Goal: Task Accomplishment & Management: Complete application form

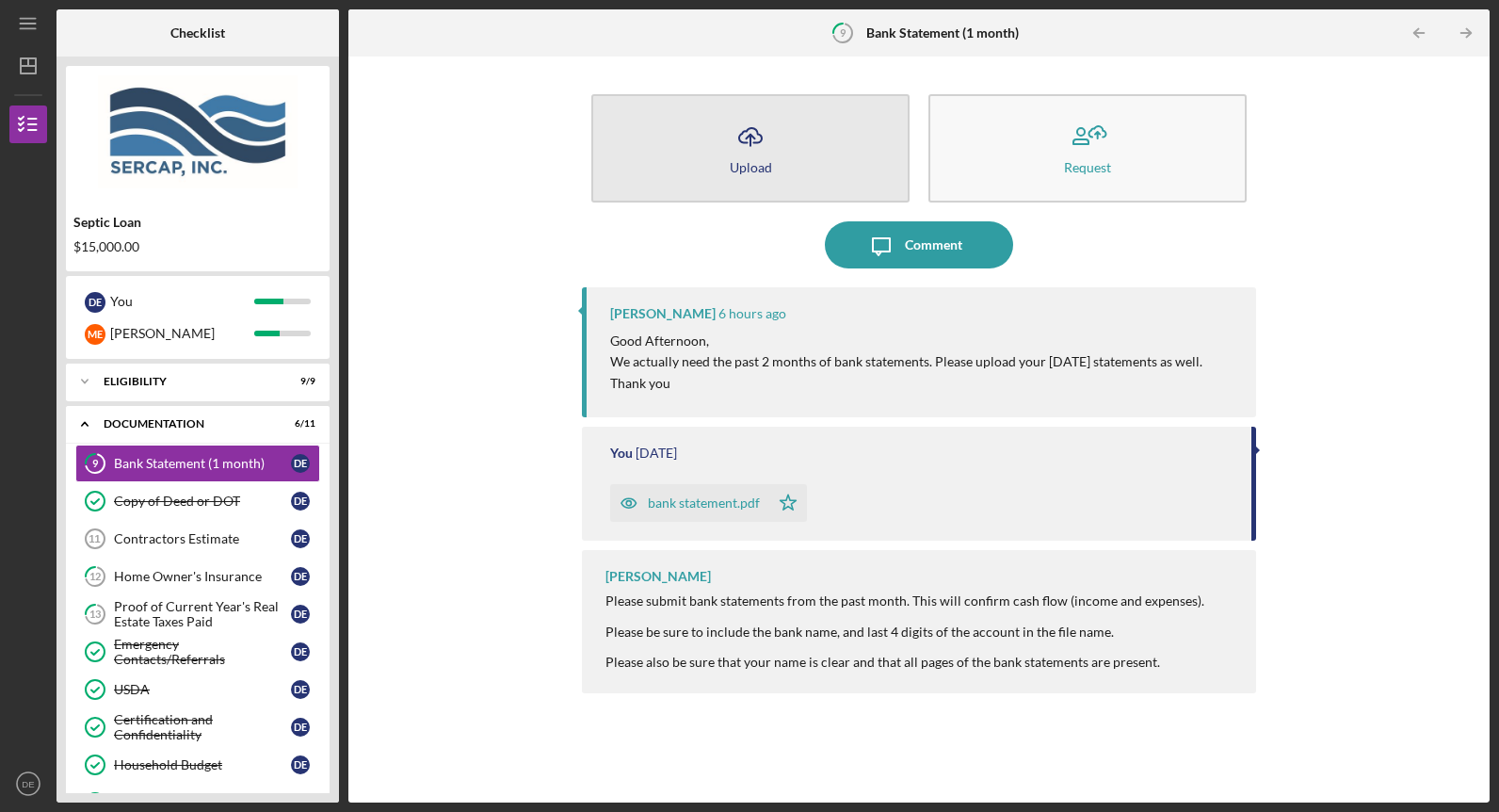
click at [769, 149] on icon "Icon/Upload" at bounding box center [750, 136] width 48 height 48
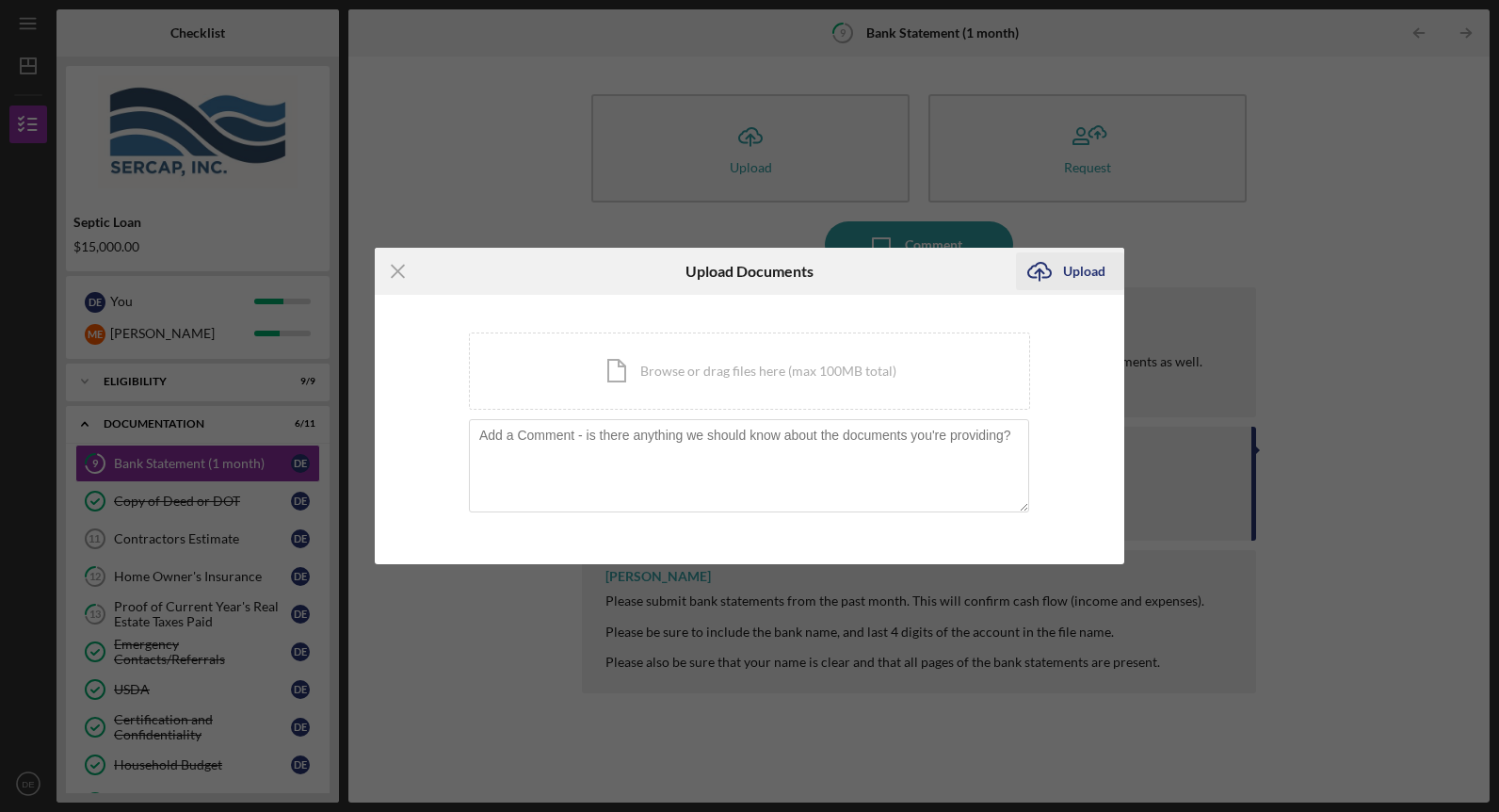
click at [1043, 266] on icon "Icon/Upload" at bounding box center [1039, 271] width 48 height 48
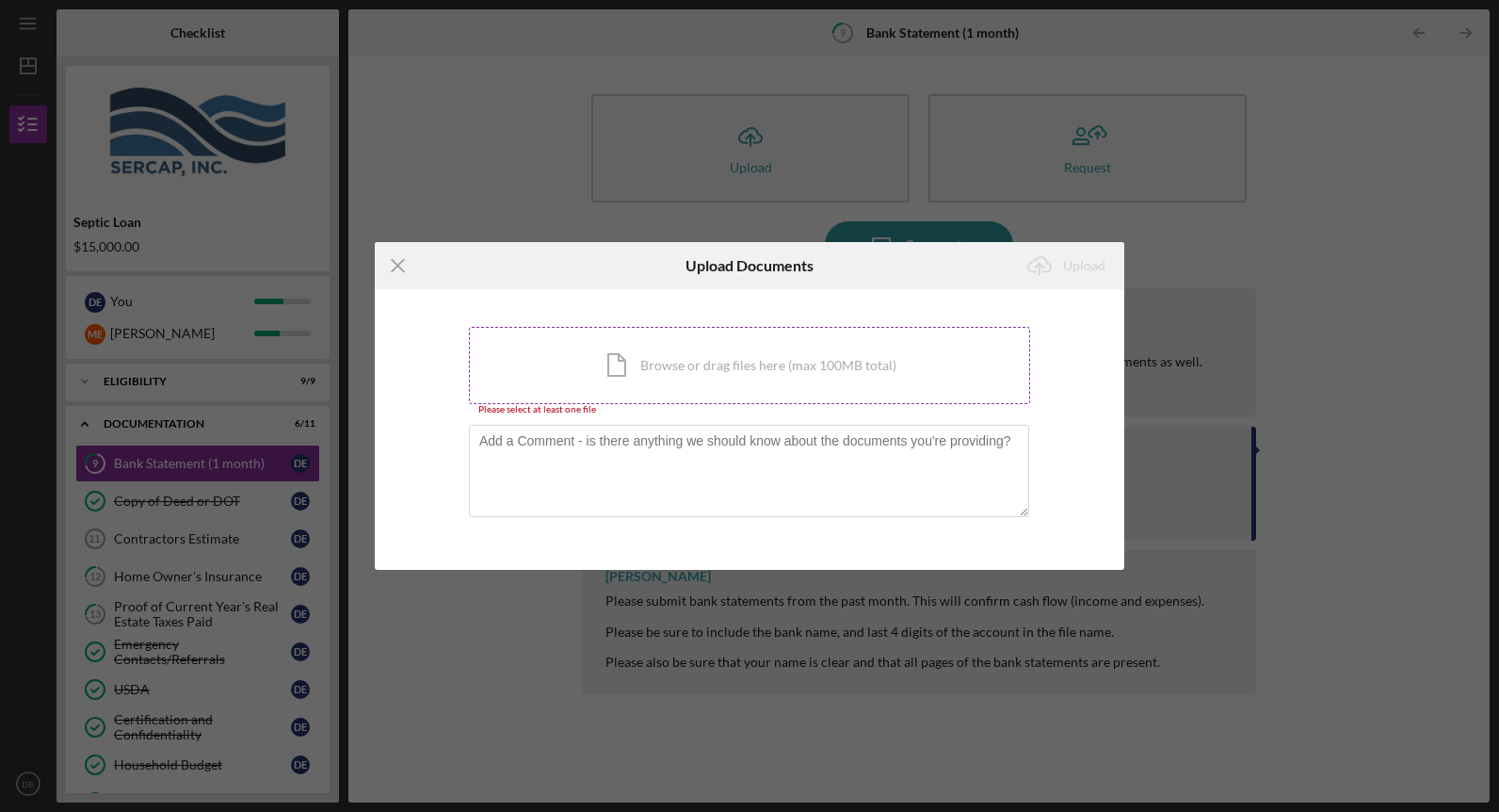
click at [768, 375] on div "Icon/Document Browse or drag files here (max 100MB total) Tap to choose files o…" at bounding box center [749, 366] width 562 height 78
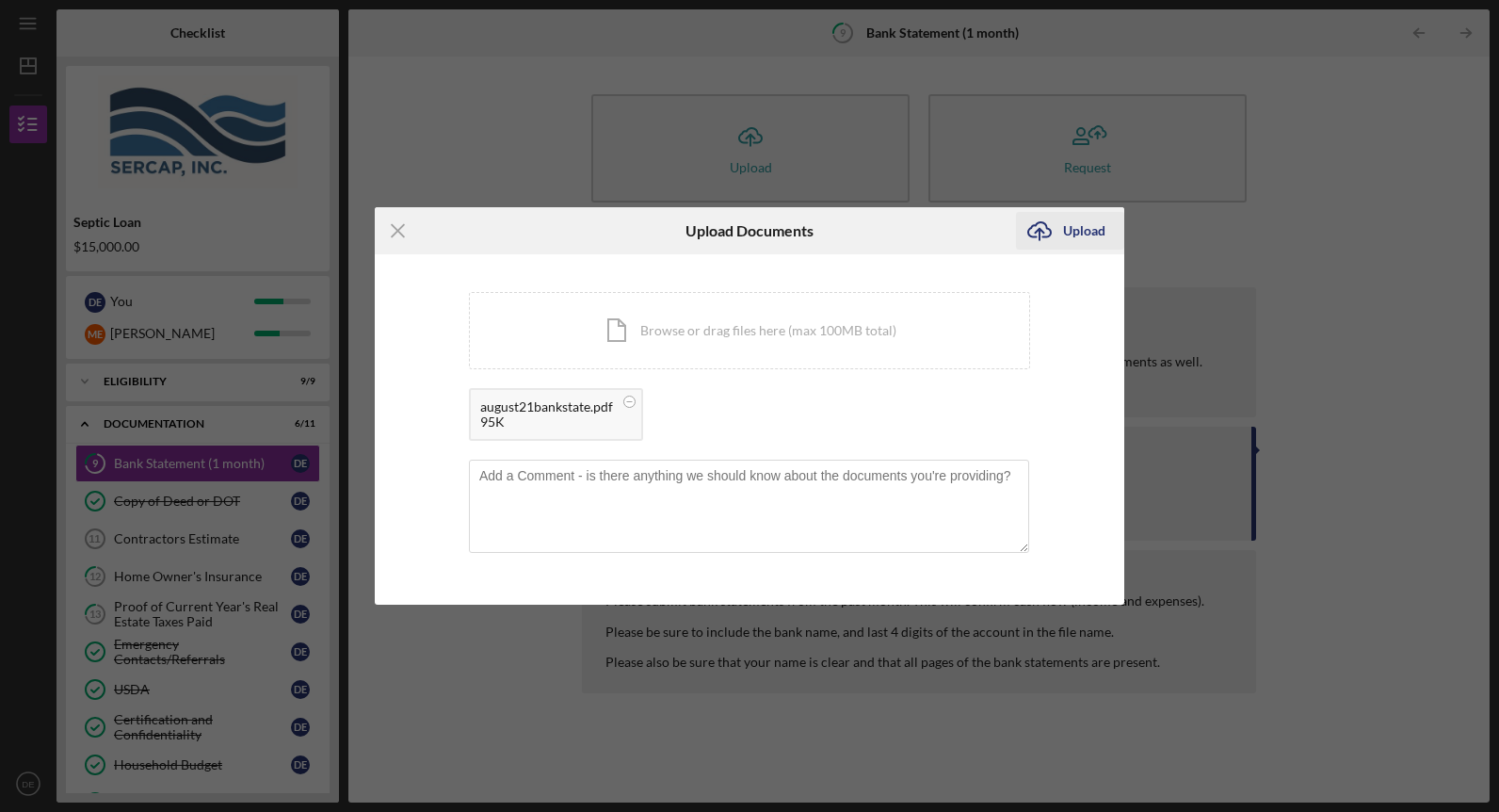
click at [1067, 238] on div "Upload" at bounding box center [1085, 230] width 43 height 38
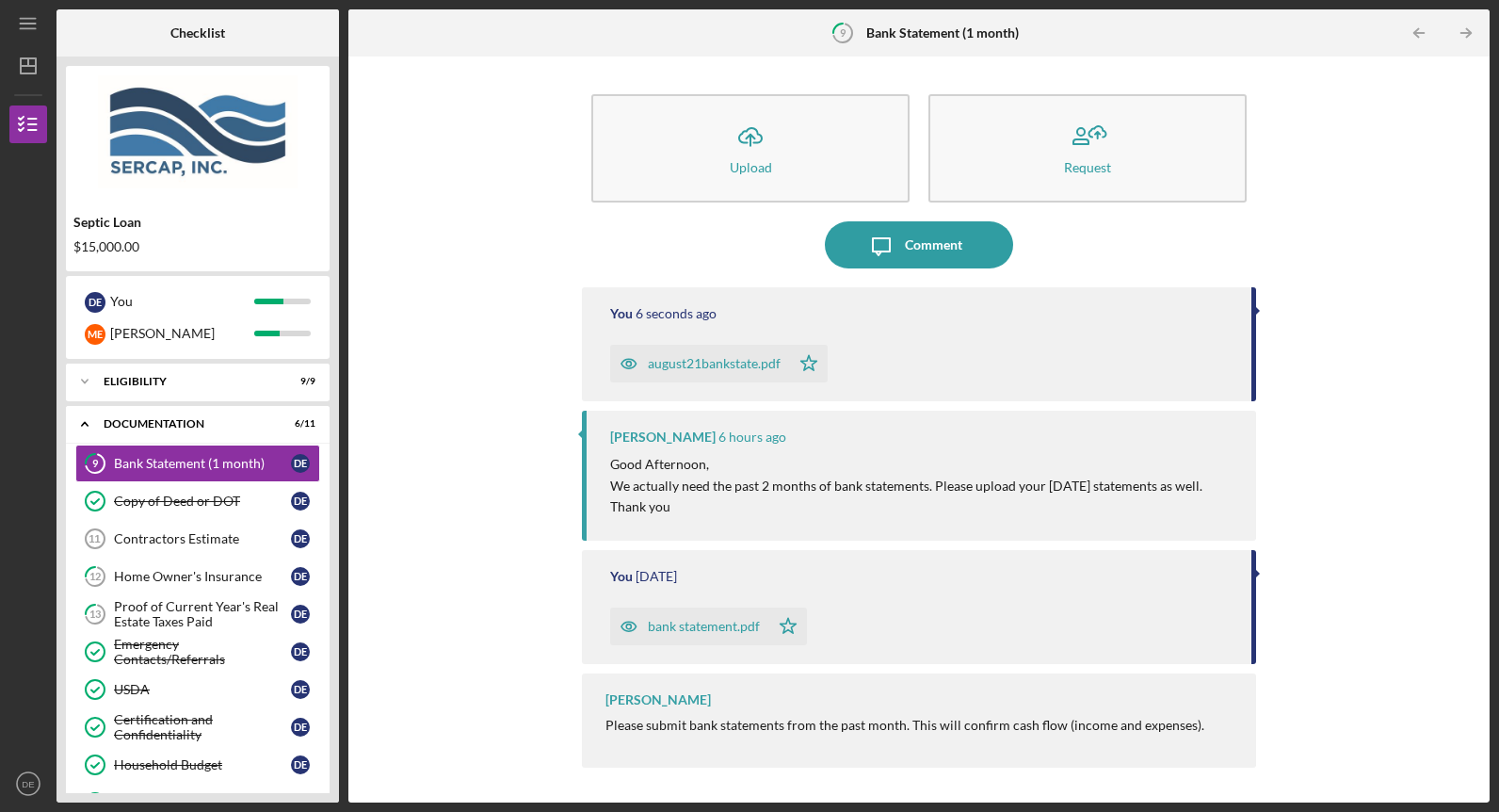
click at [651, 623] on div "bank statement.pdf" at bounding box center [704, 627] width 113 height 16
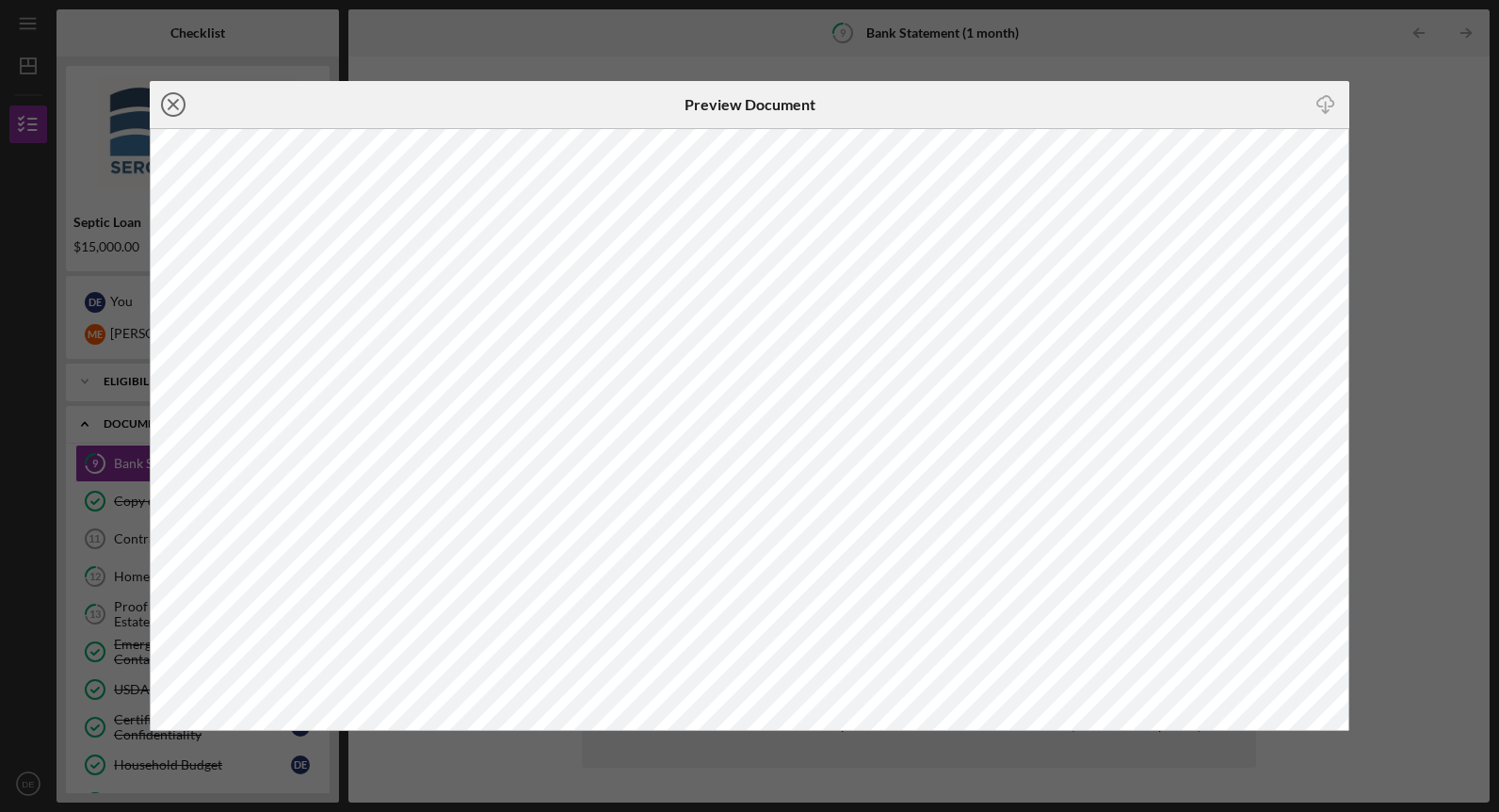
click at [170, 104] on icon "Icon/Close" at bounding box center [173, 104] width 48 height 48
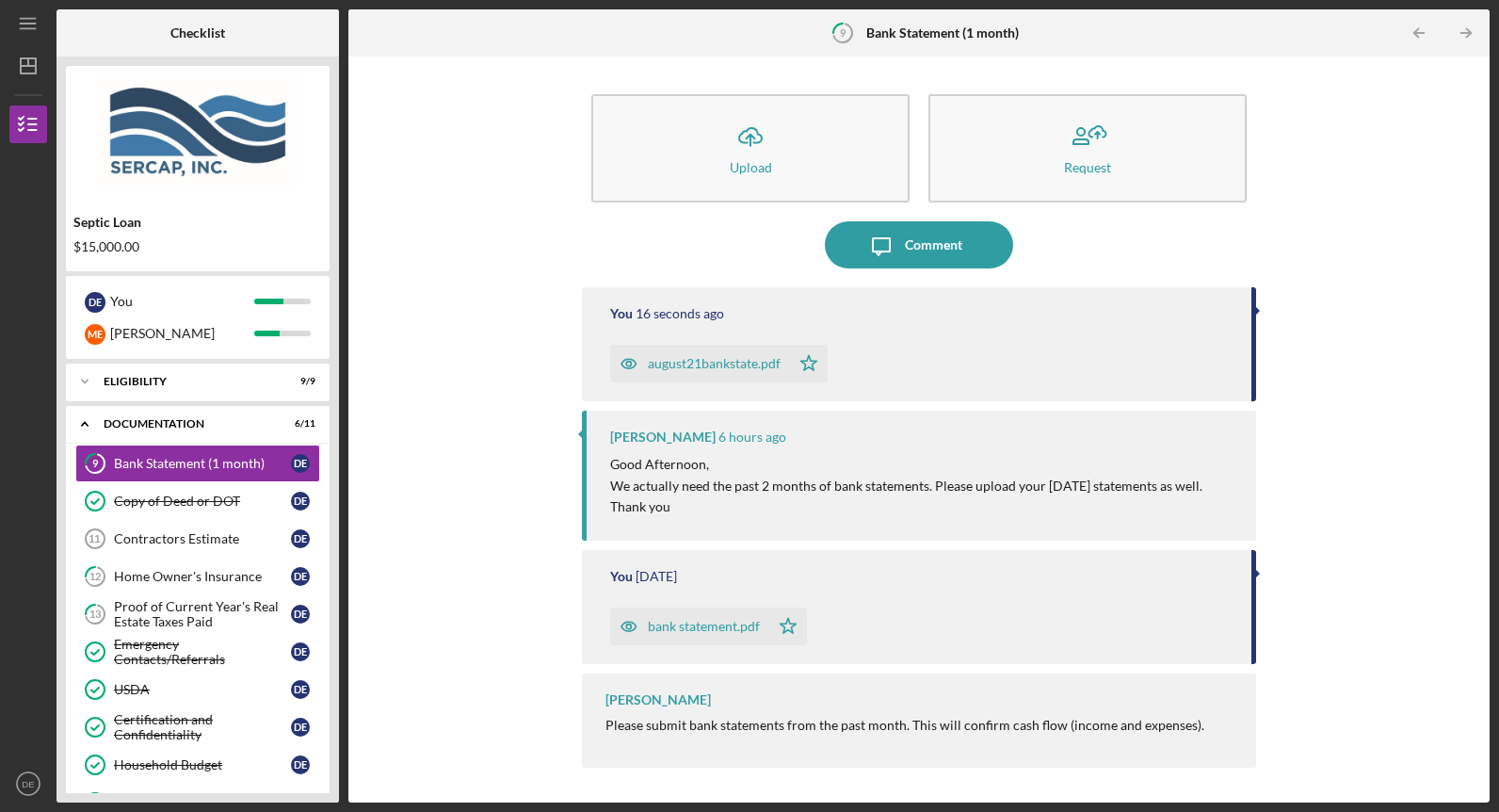
click at [689, 363] on div "august21bankstate.pdf" at bounding box center [714, 364] width 133 height 16
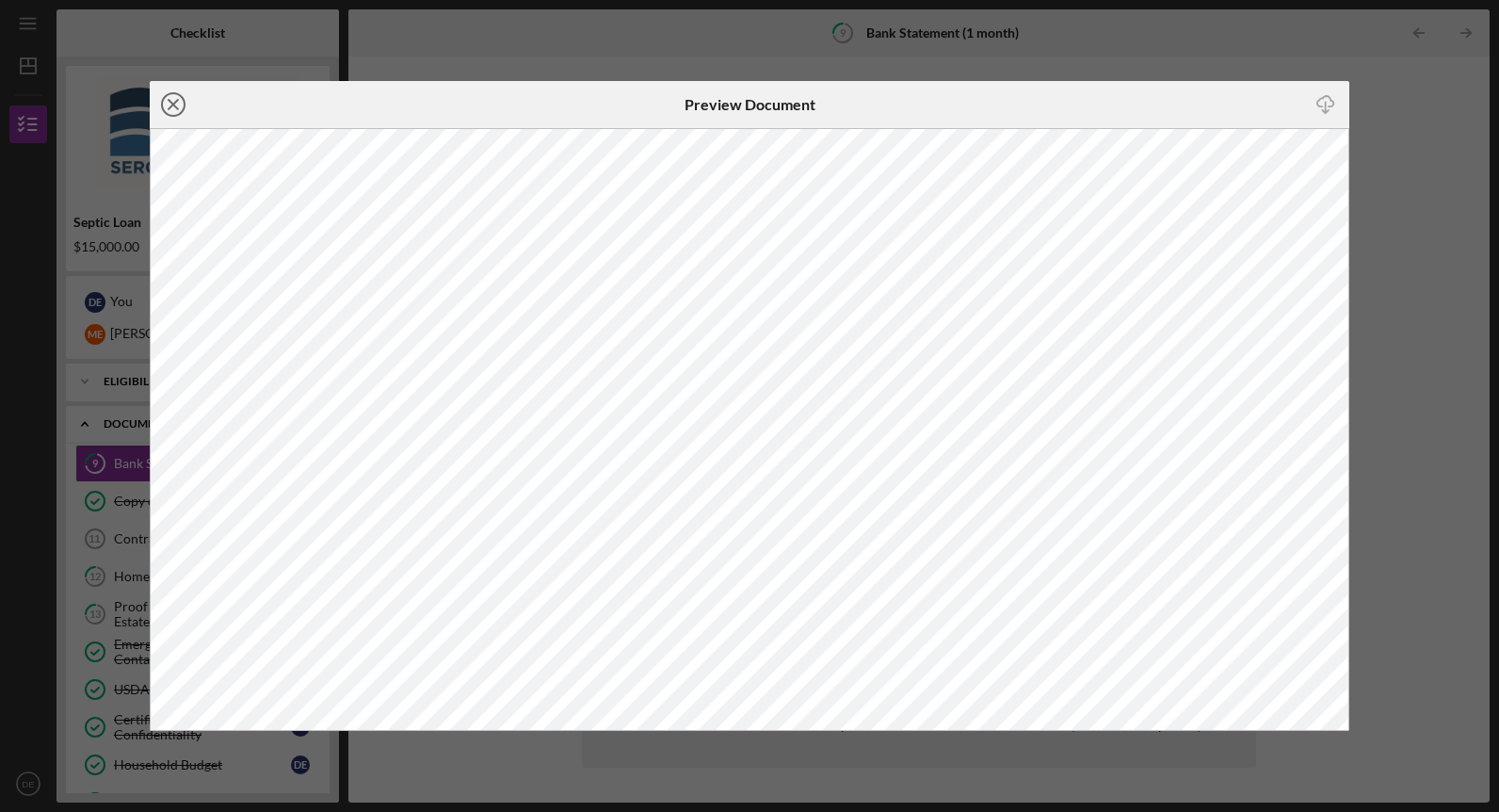
click at [179, 103] on icon "Icon/Close" at bounding box center [173, 104] width 48 height 48
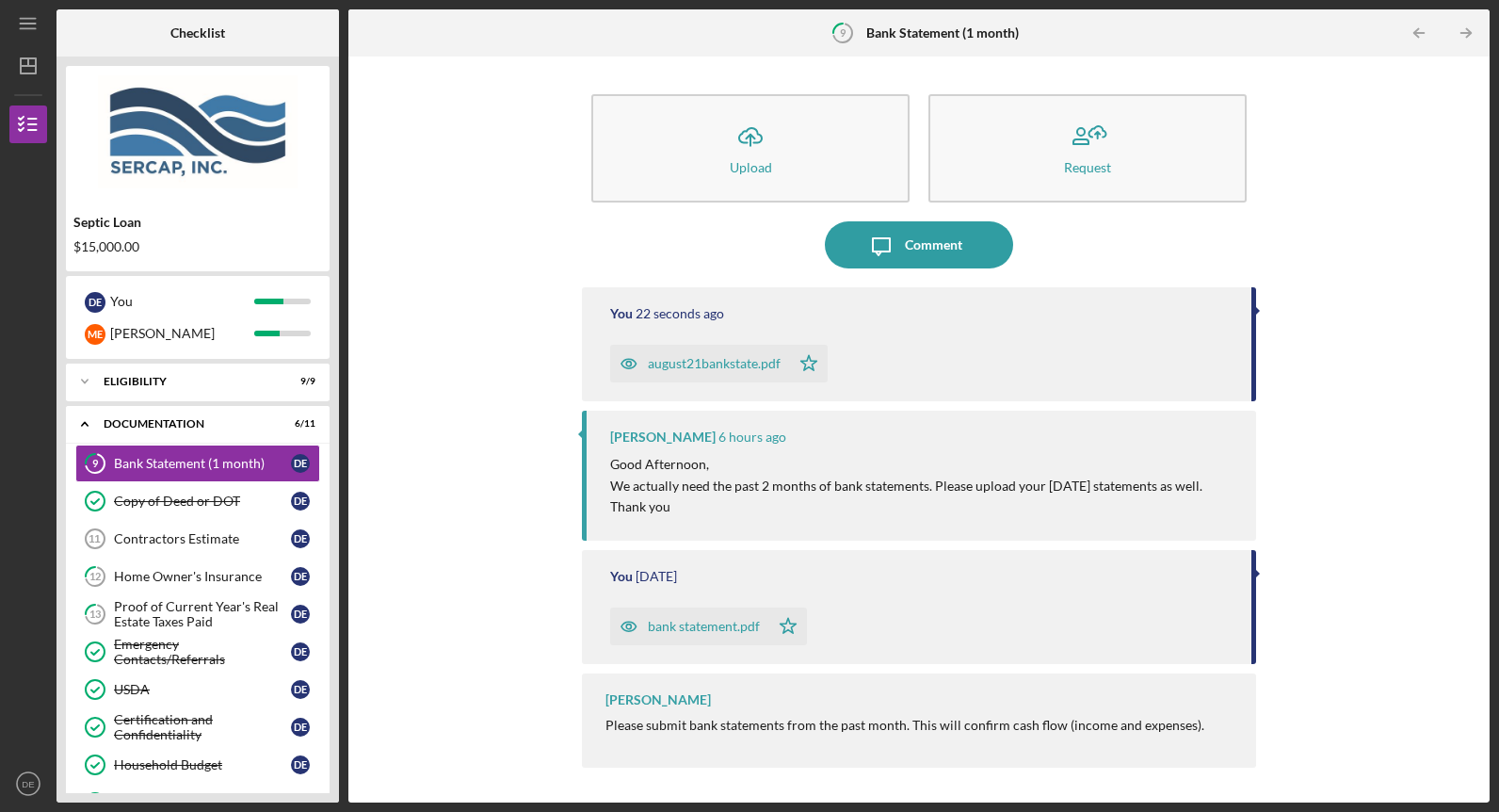
click at [676, 629] on div "bank statement.pdf" at bounding box center [704, 627] width 113 height 16
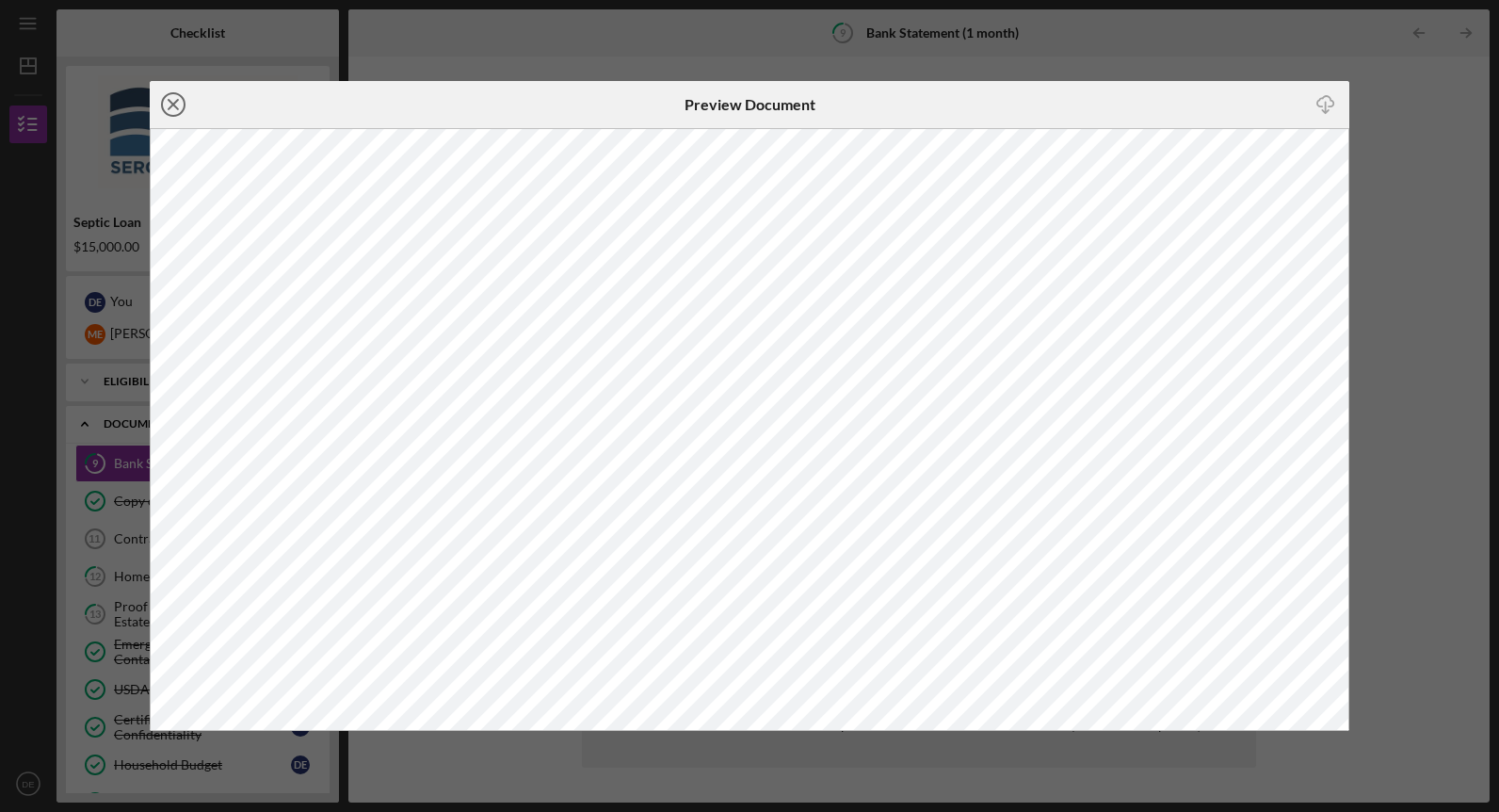
click at [170, 105] on icon "Icon/Close" at bounding box center [173, 104] width 48 height 48
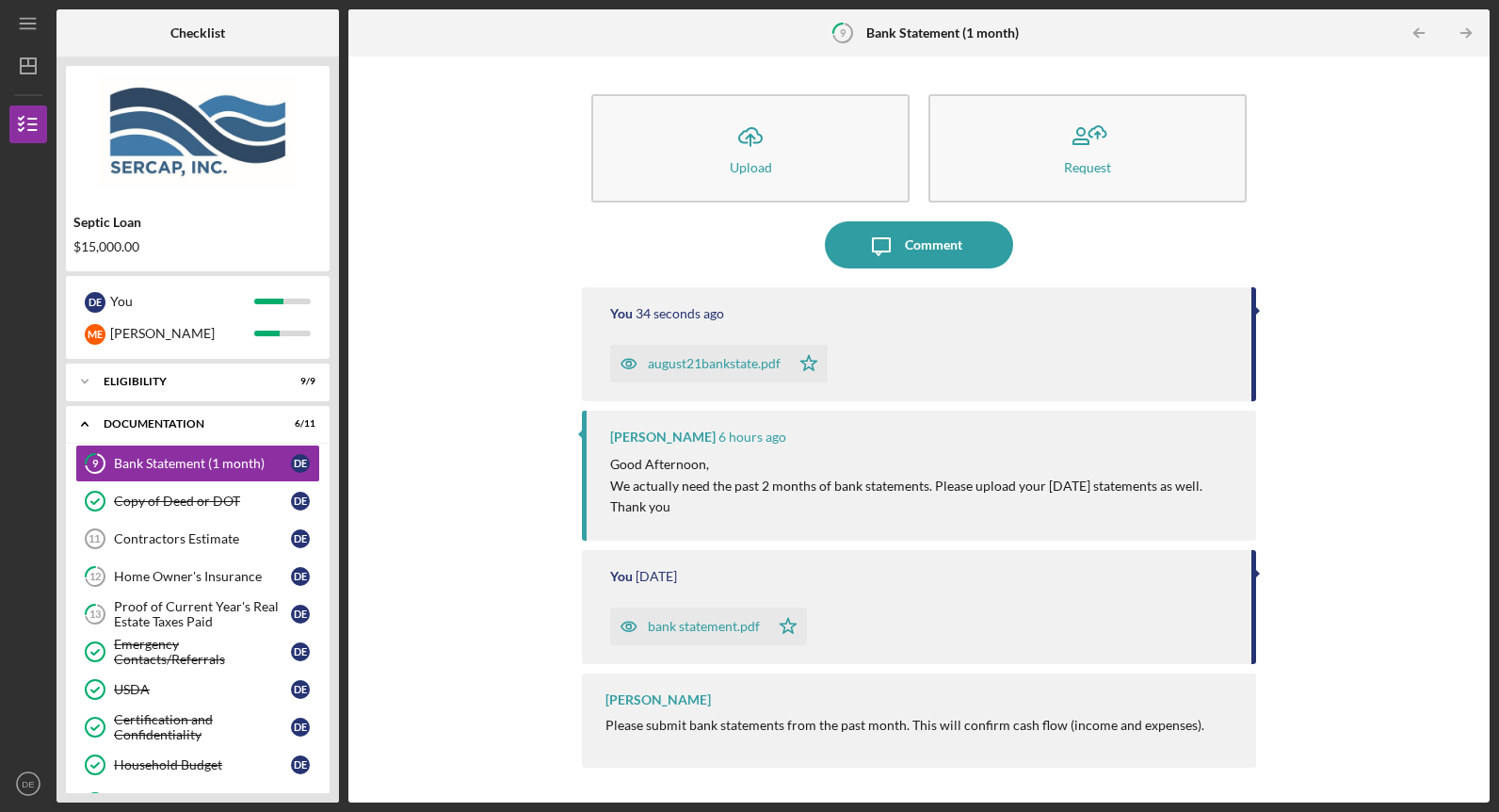
click at [697, 614] on div "bank statement.pdf" at bounding box center [690, 626] width 159 height 38
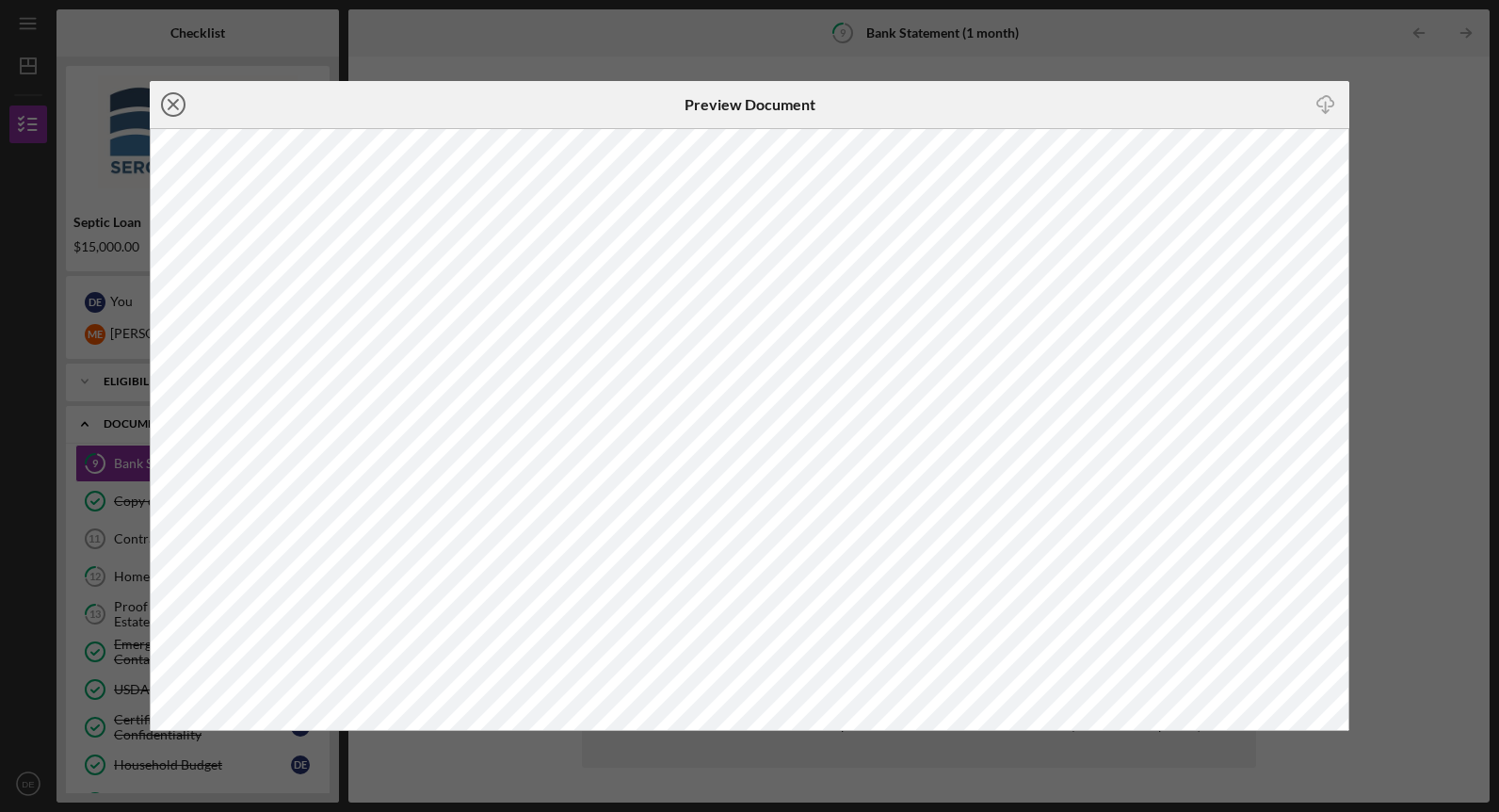
click at [177, 109] on line at bounding box center [174, 105] width 10 height 10
